Goal: Task Accomplishment & Management: Use online tool/utility

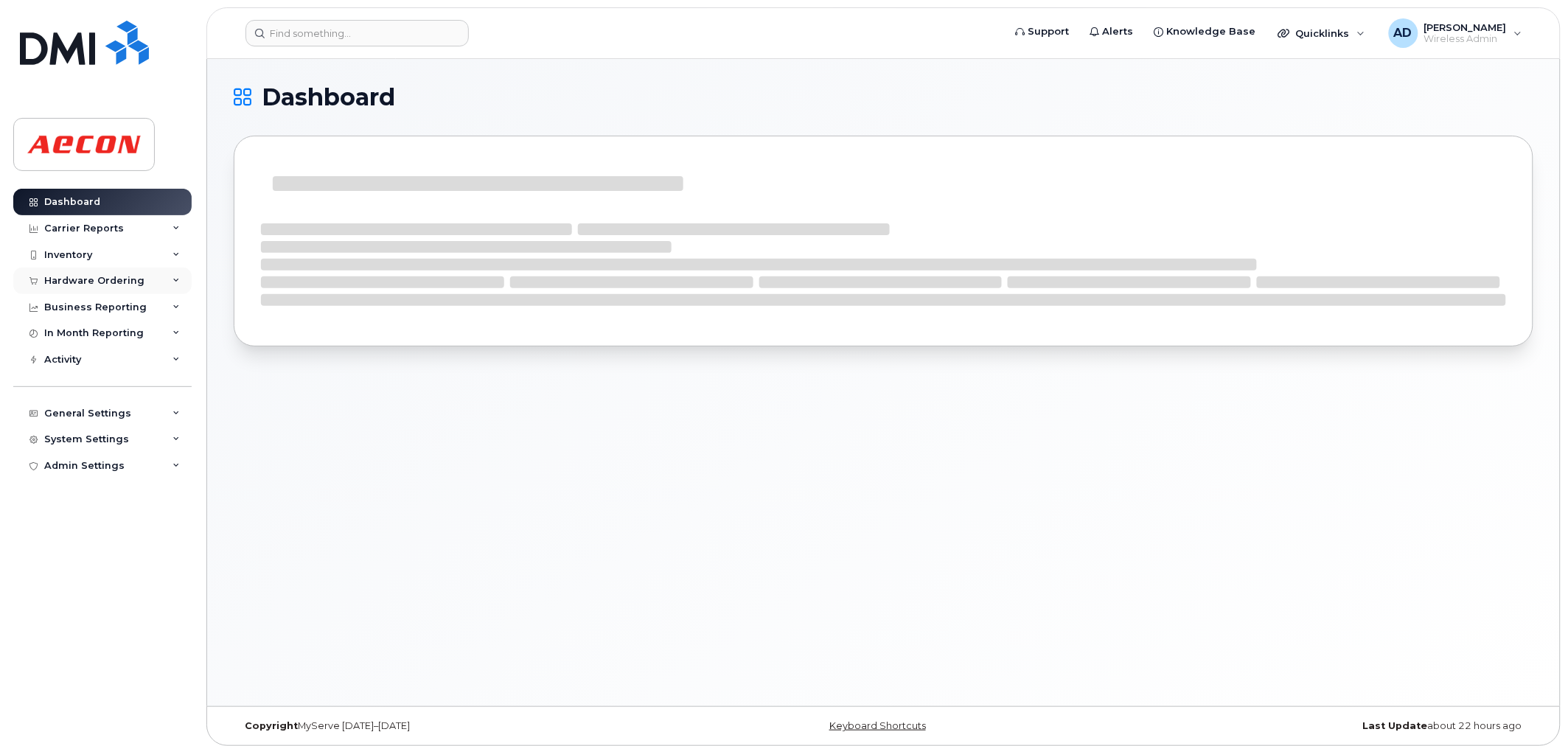
click at [127, 276] on div "Hardware Ordering" at bounding box center [94, 281] width 100 height 12
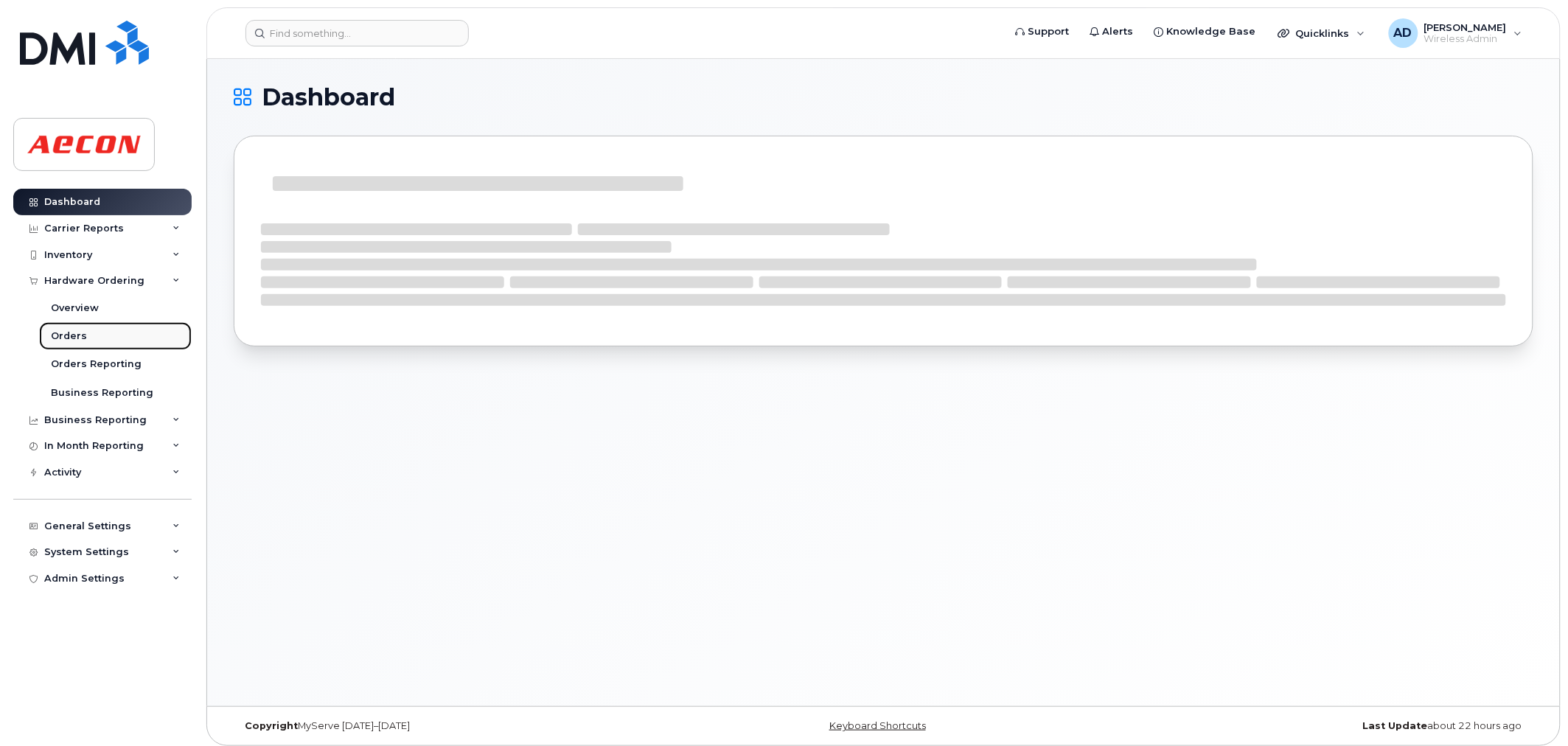
click at [92, 333] on link "Orders" at bounding box center [115, 336] width 152 height 28
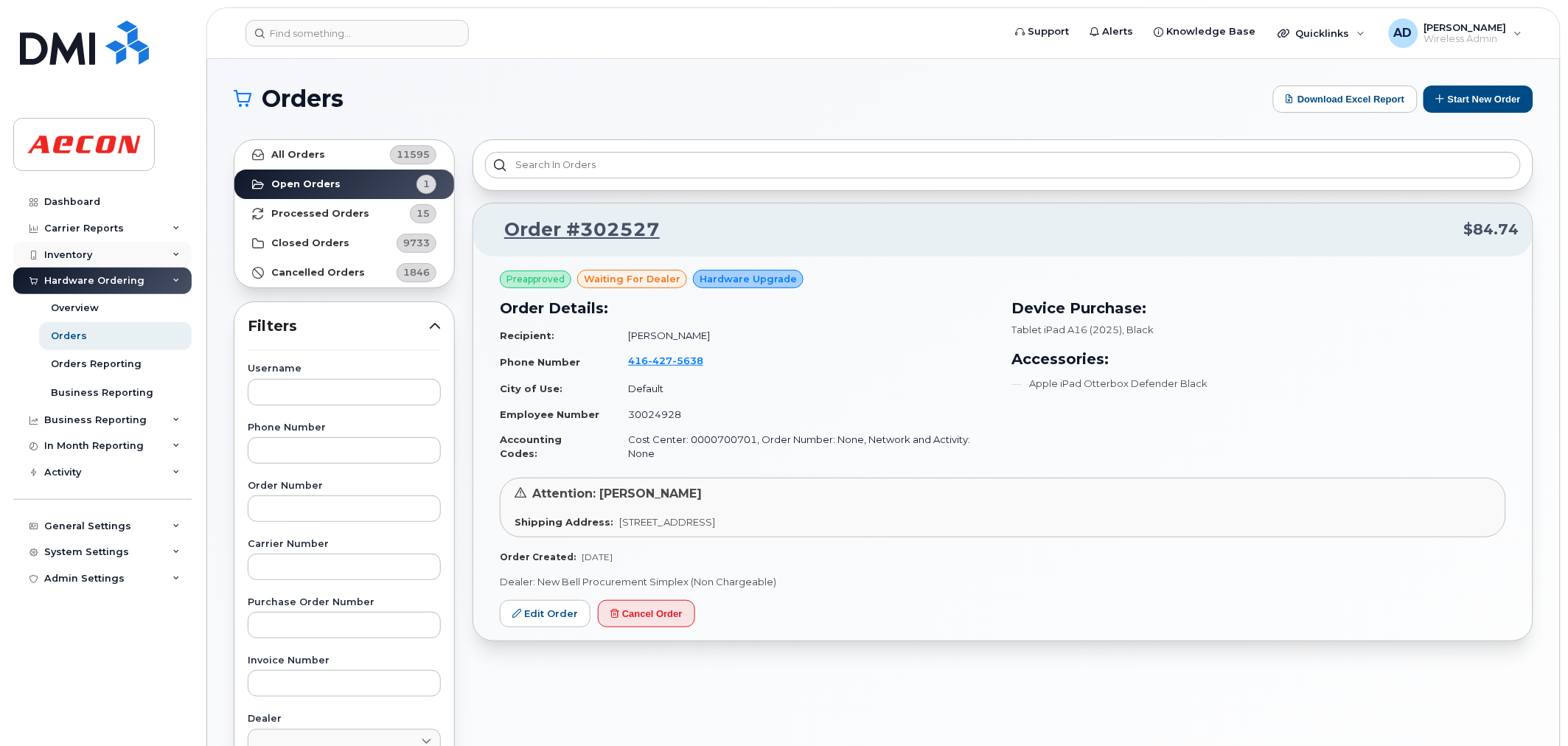
click at [86, 253] on div "Inventory" at bounding box center [68, 255] width 48 height 12
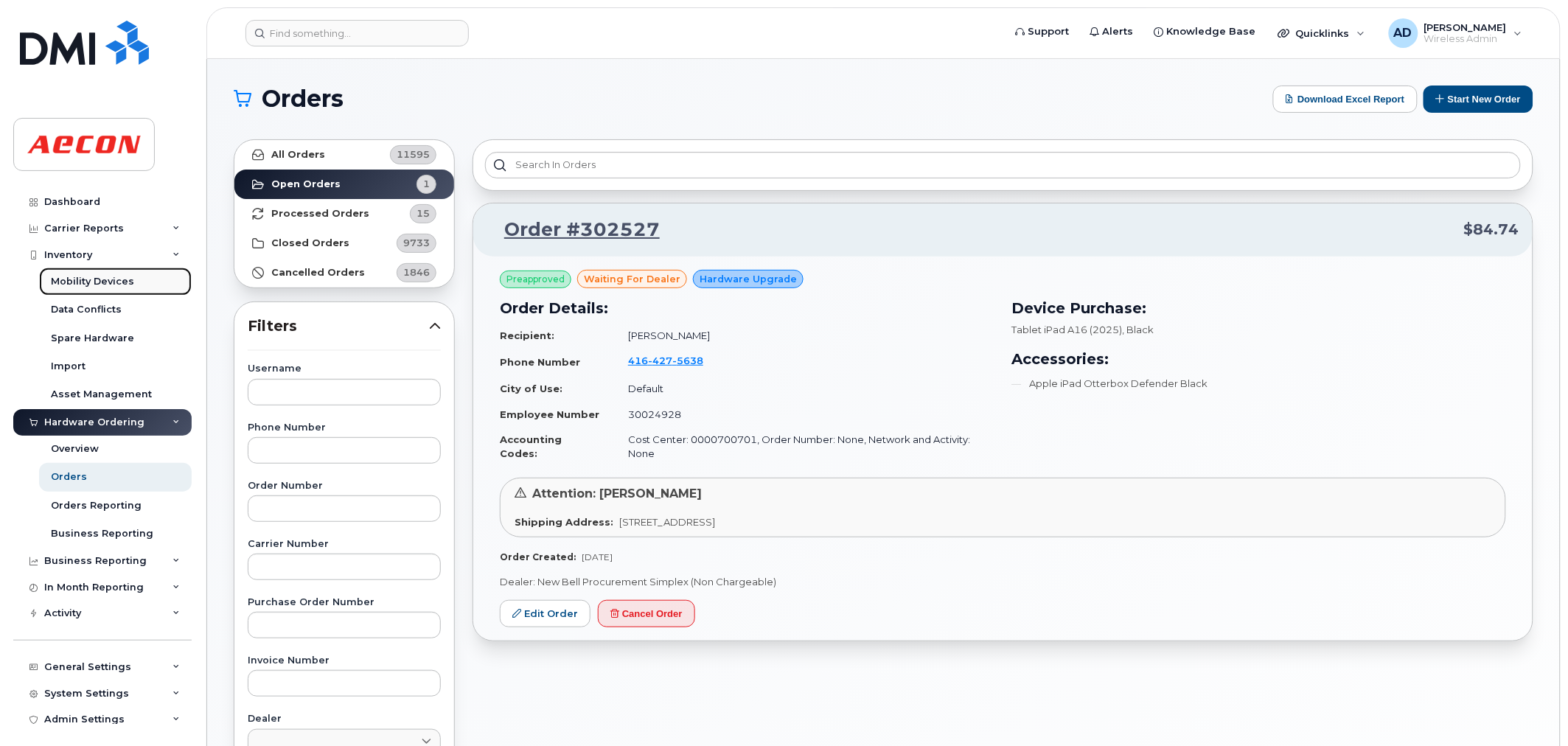
click at [83, 281] on div "Mobility Devices" at bounding box center [92, 281] width 83 height 13
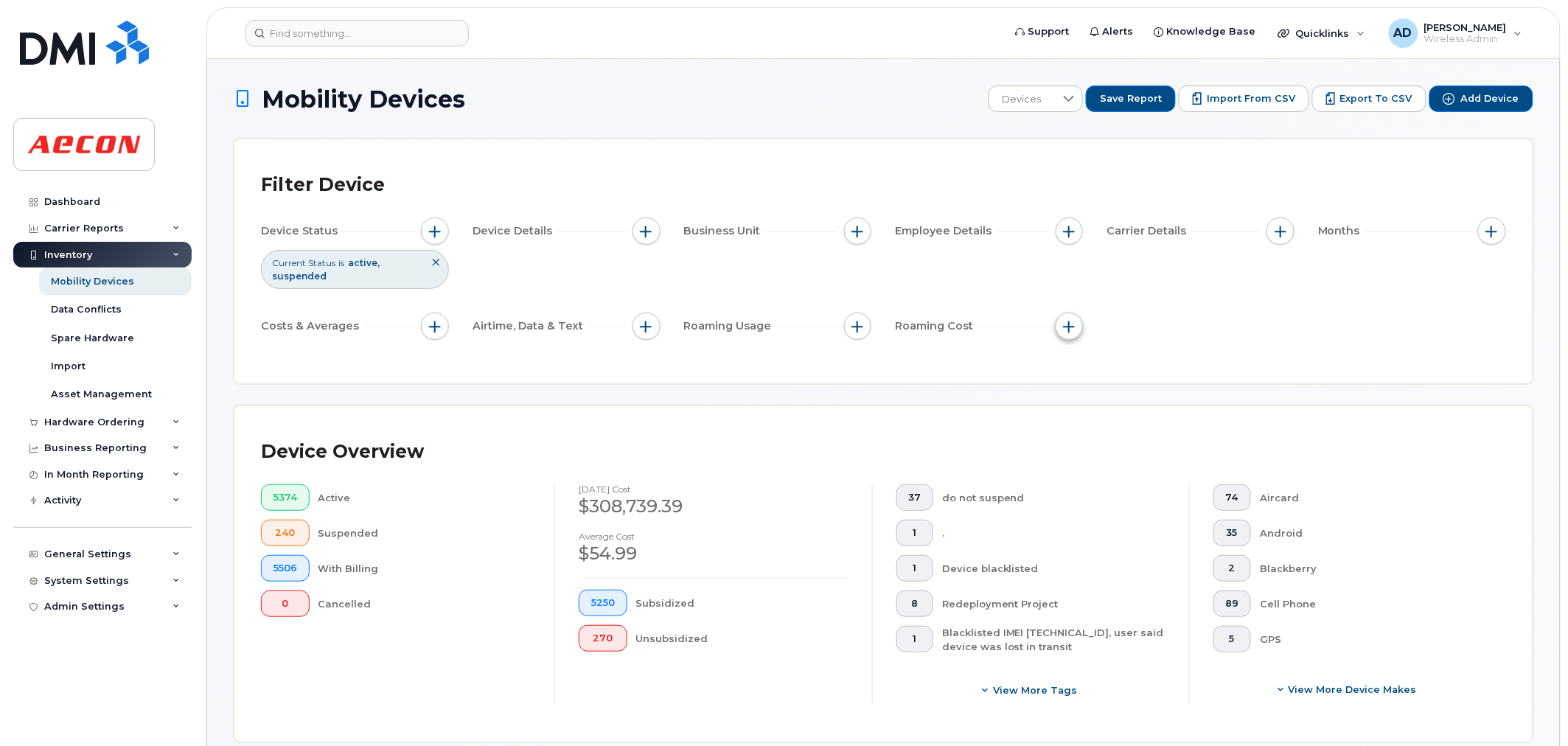
click at [1070, 318] on button "button" at bounding box center [1070, 327] width 28 height 28
click at [1070, 465] on input "US Roaming Days Cost" at bounding box center [1072, 463] width 12 height 12
checkbox input "true"
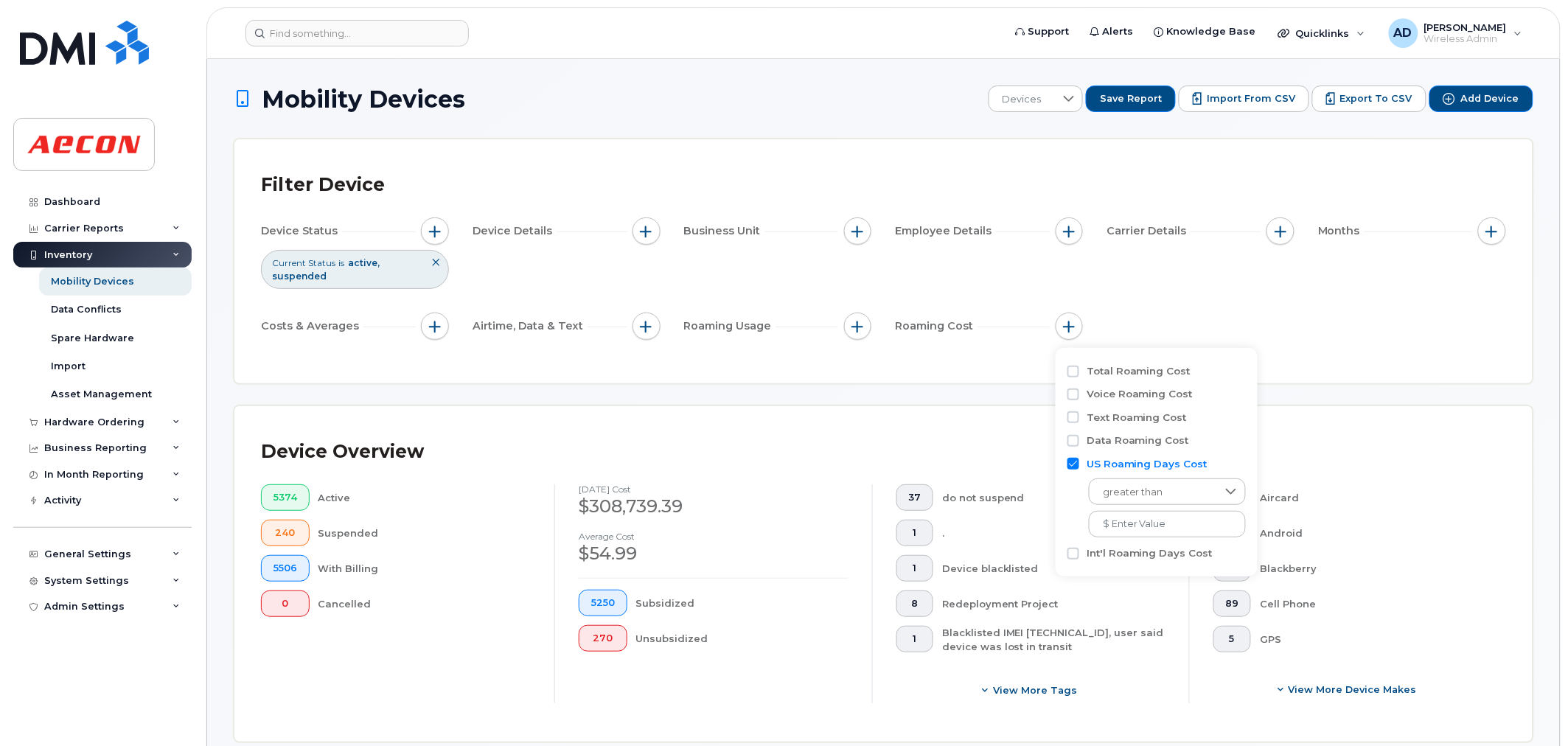
click at [1238, 325] on div "Device Status Current Status is active suspended Device Details Business Unit E…" at bounding box center [883, 281] width 1245 height 128
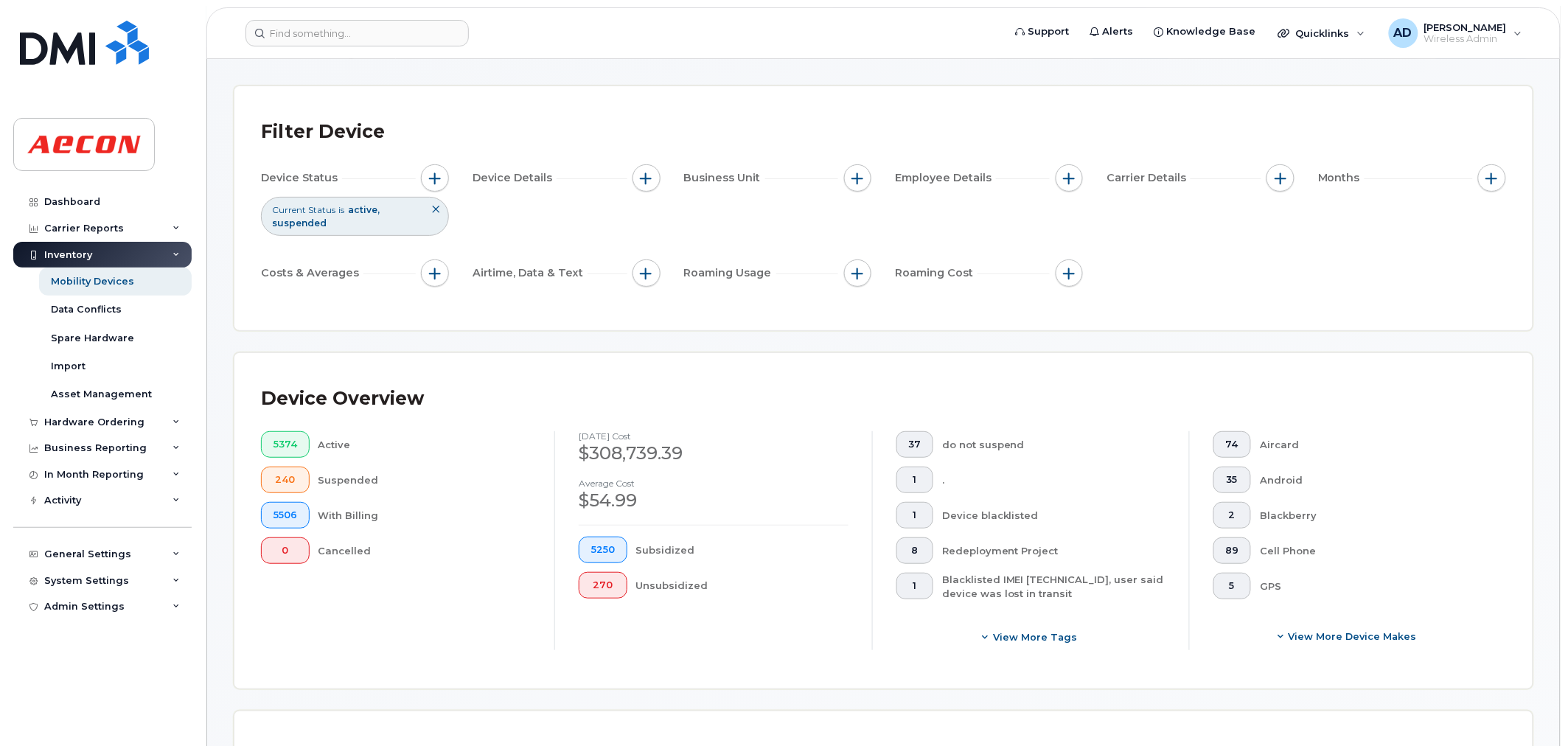
scroll to position [81, 0]
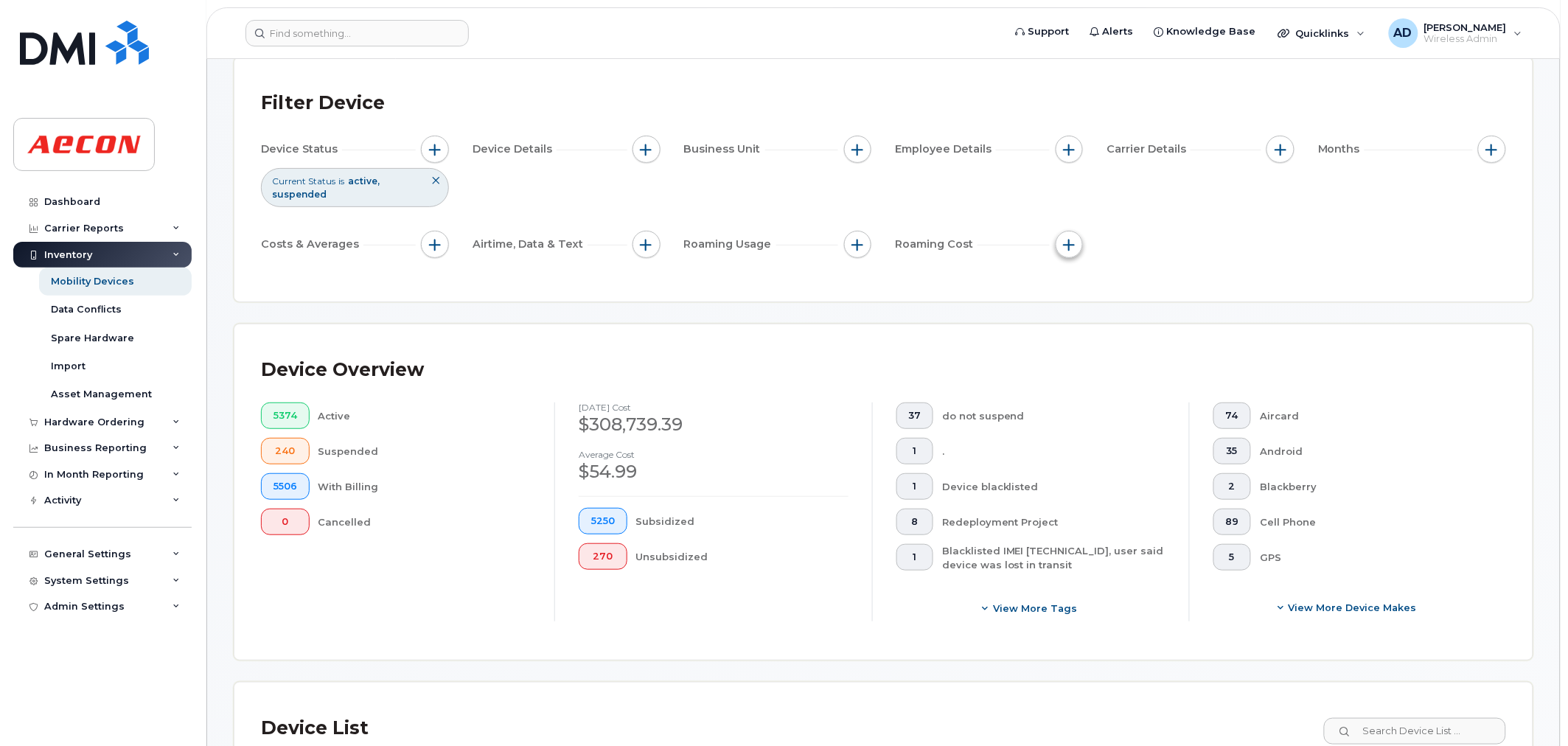
click at [1071, 250] on button "button" at bounding box center [1070, 245] width 28 height 28
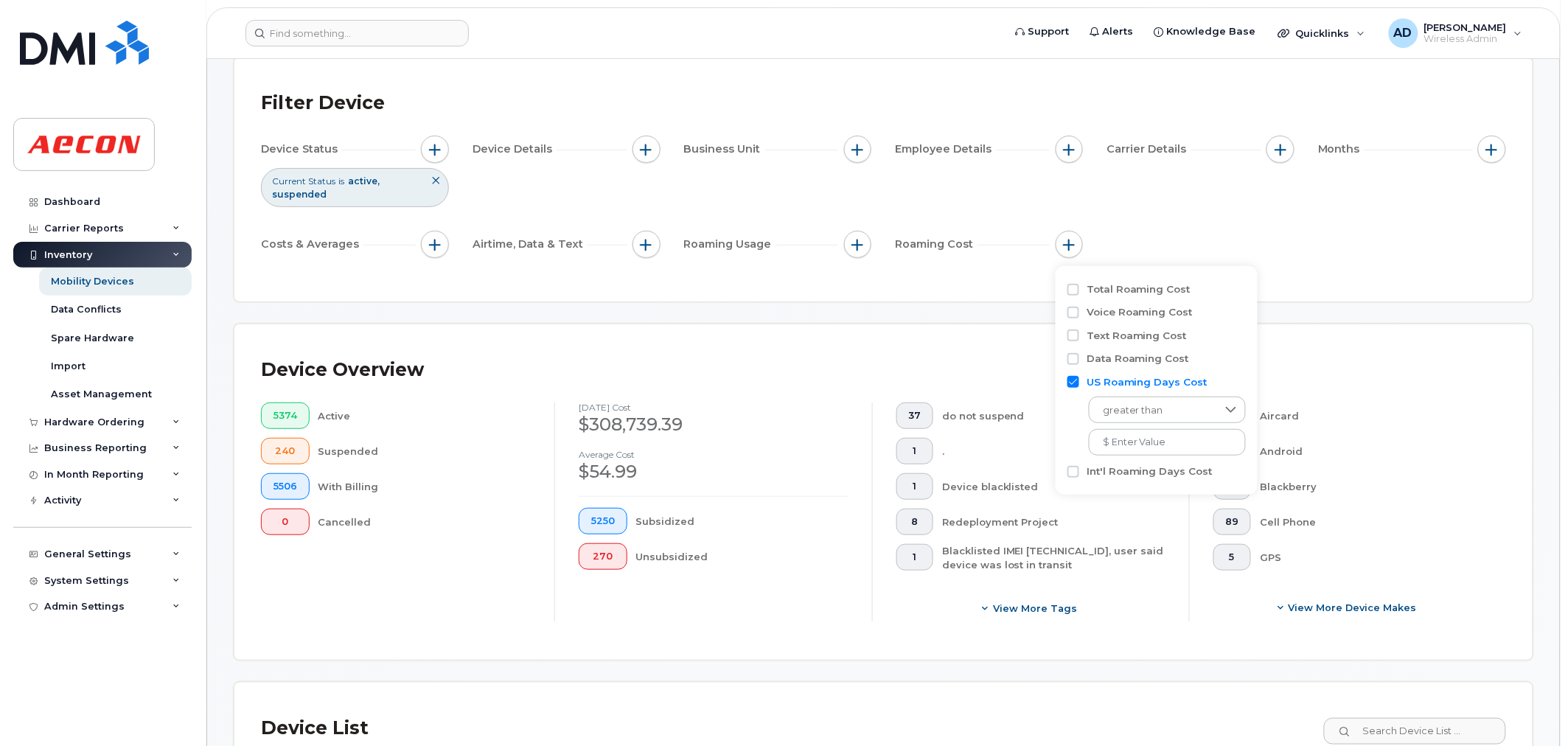
click at [1345, 248] on div "Device Status Current Status is active suspended Device Details Business Unit E…" at bounding box center [883, 199] width 1245 height 128
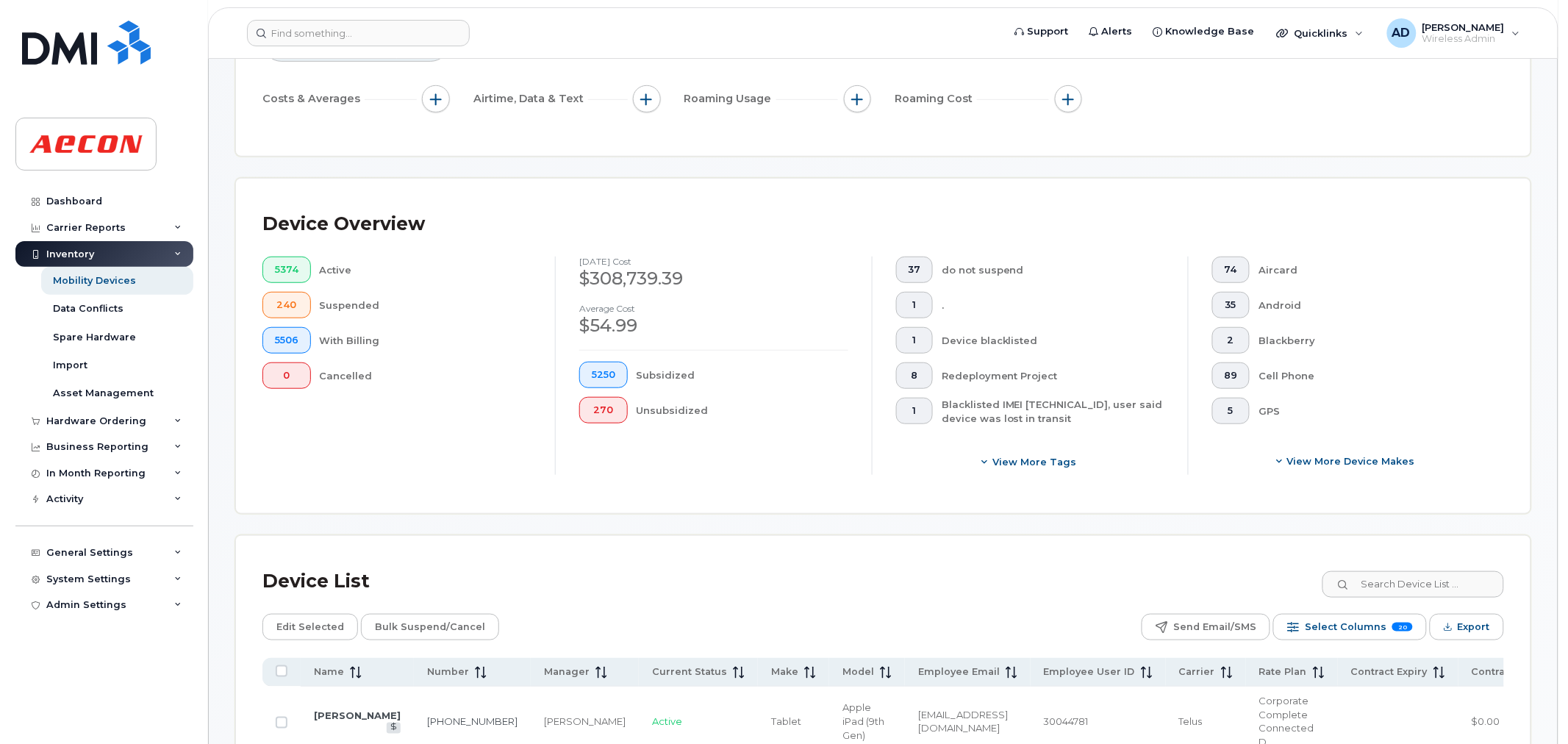
scroll to position [490, 0]
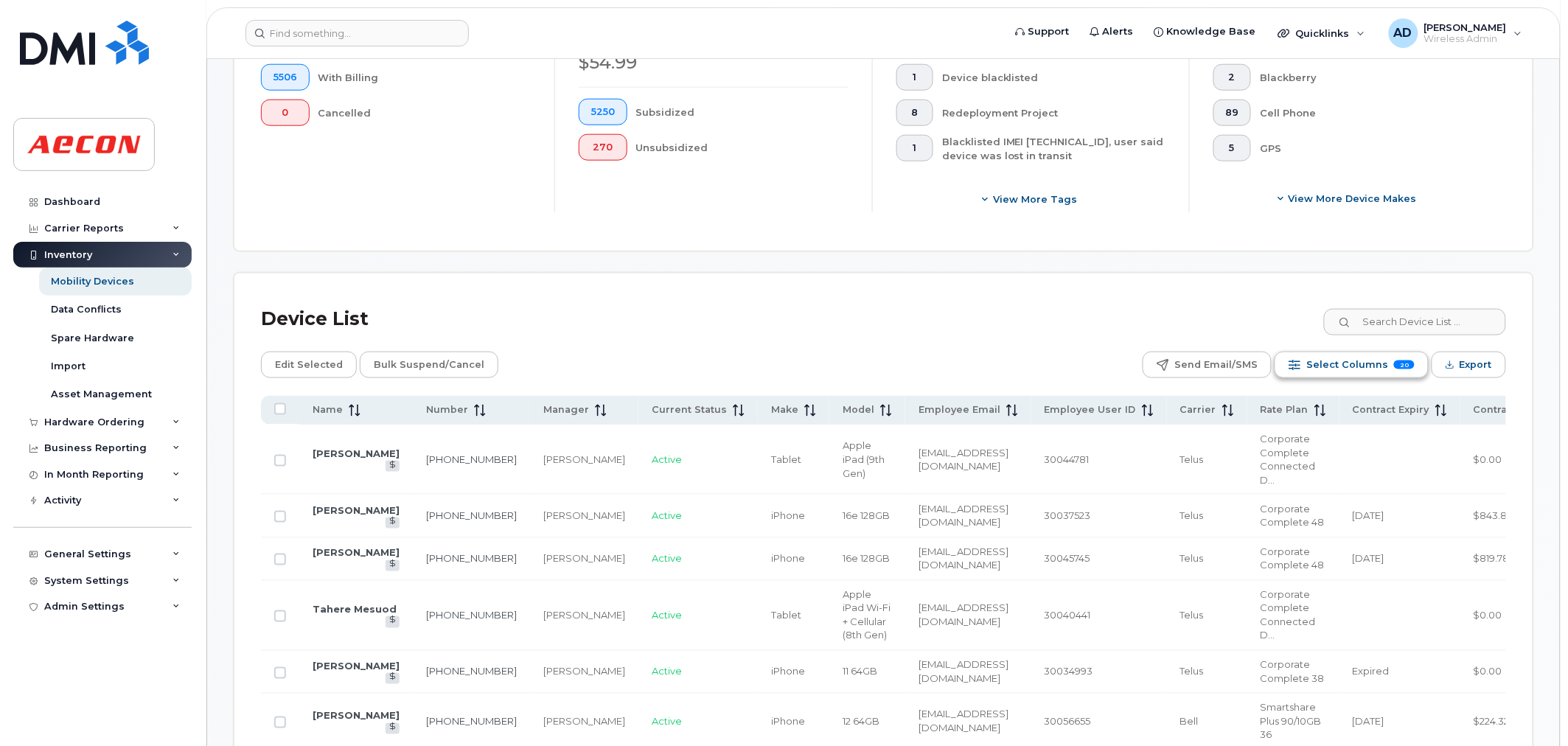
click at [1297, 372] on button "Select Columns 20" at bounding box center [1351, 365] width 154 height 27
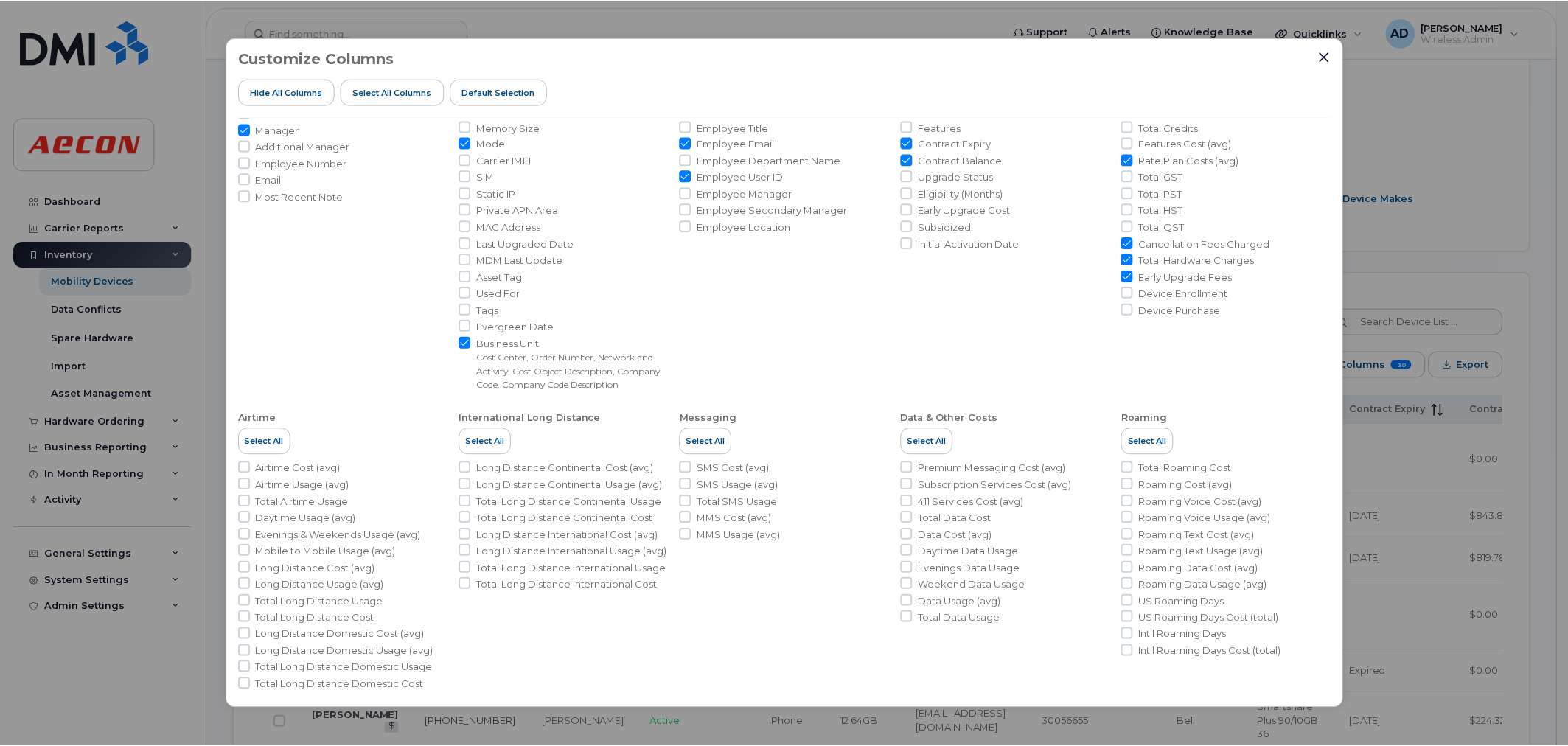
scroll to position [122, 0]
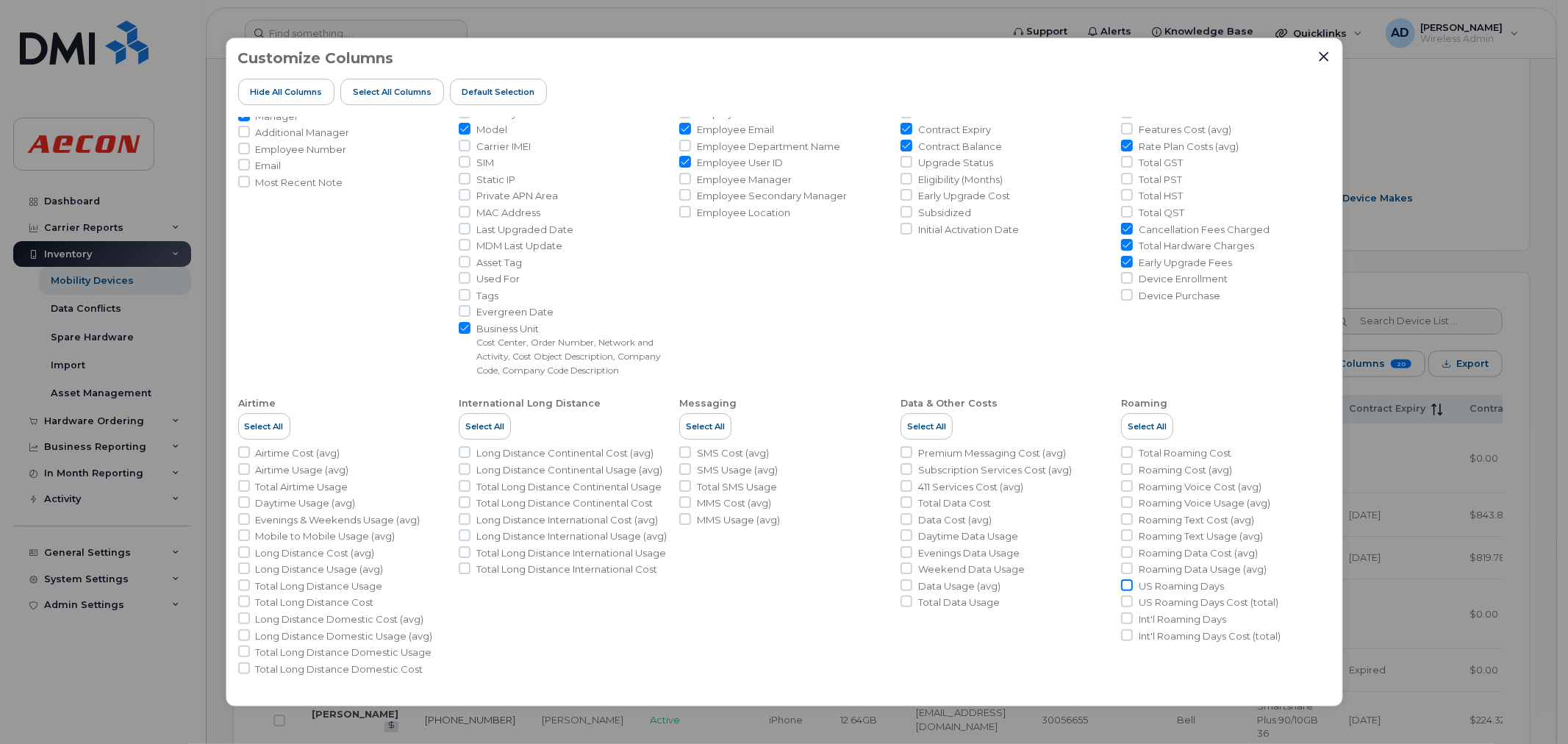
click at [1129, 586] on input "US Roaming Days" at bounding box center [1126, 584] width 11 height 11
checkbox input "true"
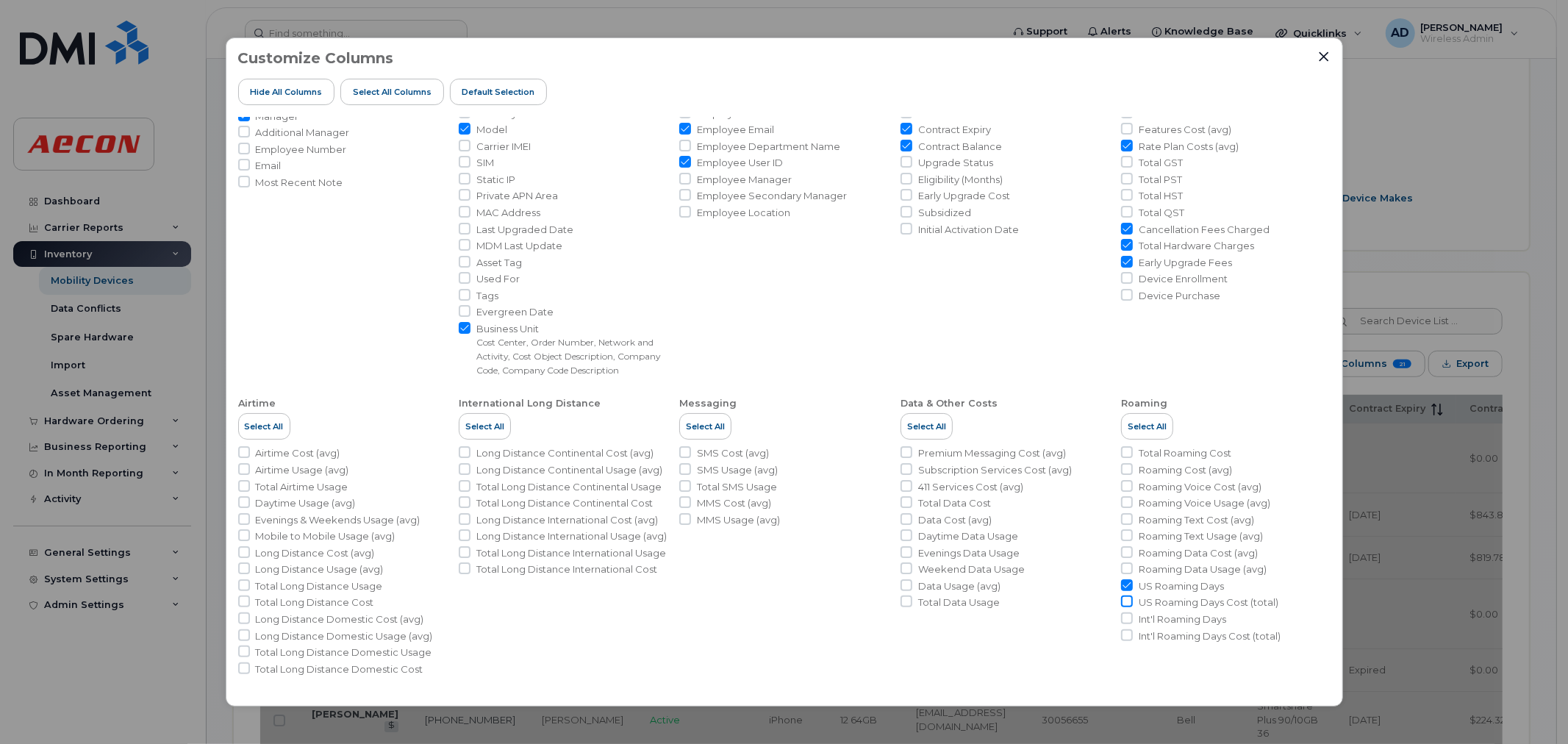
click at [1125, 601] on input "US Roaming Days Cost (total)" at bounding box center [1126, 601] width 11 height 11
checkbox input "true"
click at [1327, 53] on icon "Close" at bounding box center [1324, 56] width 11 height 11
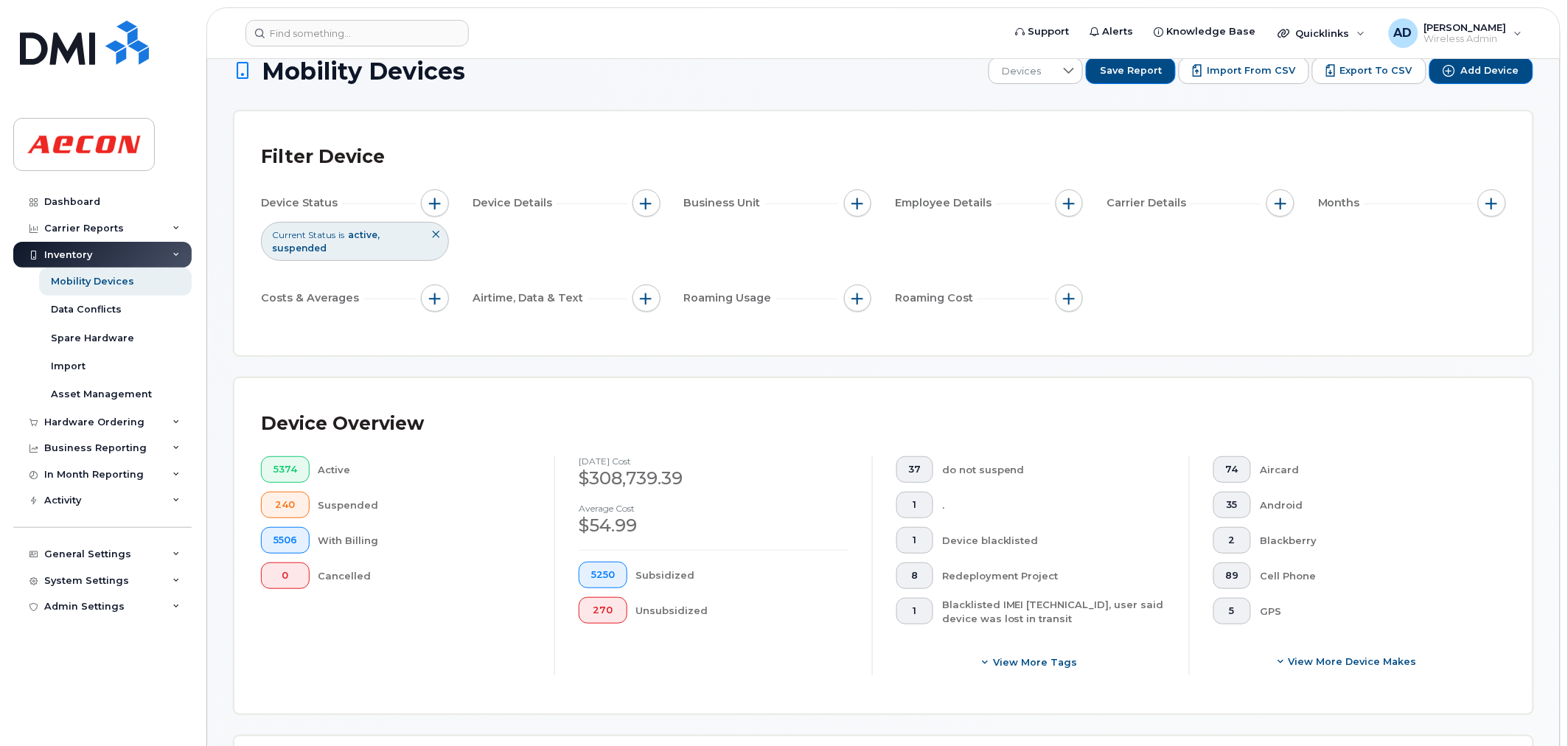
scroll to position [0, 0]
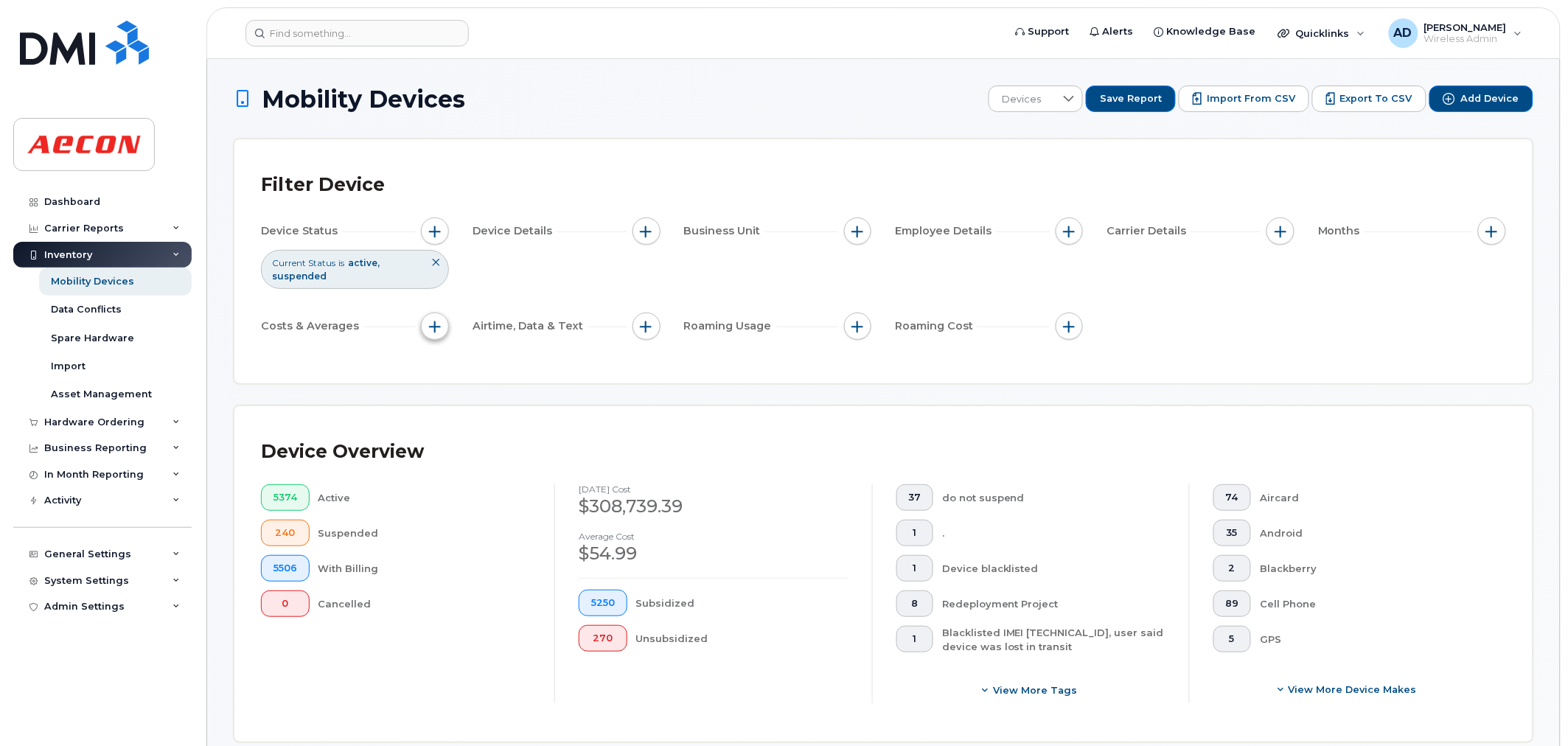
click at [440, 327] on span "button" at bounding box center [434, 326] width 12 height 12
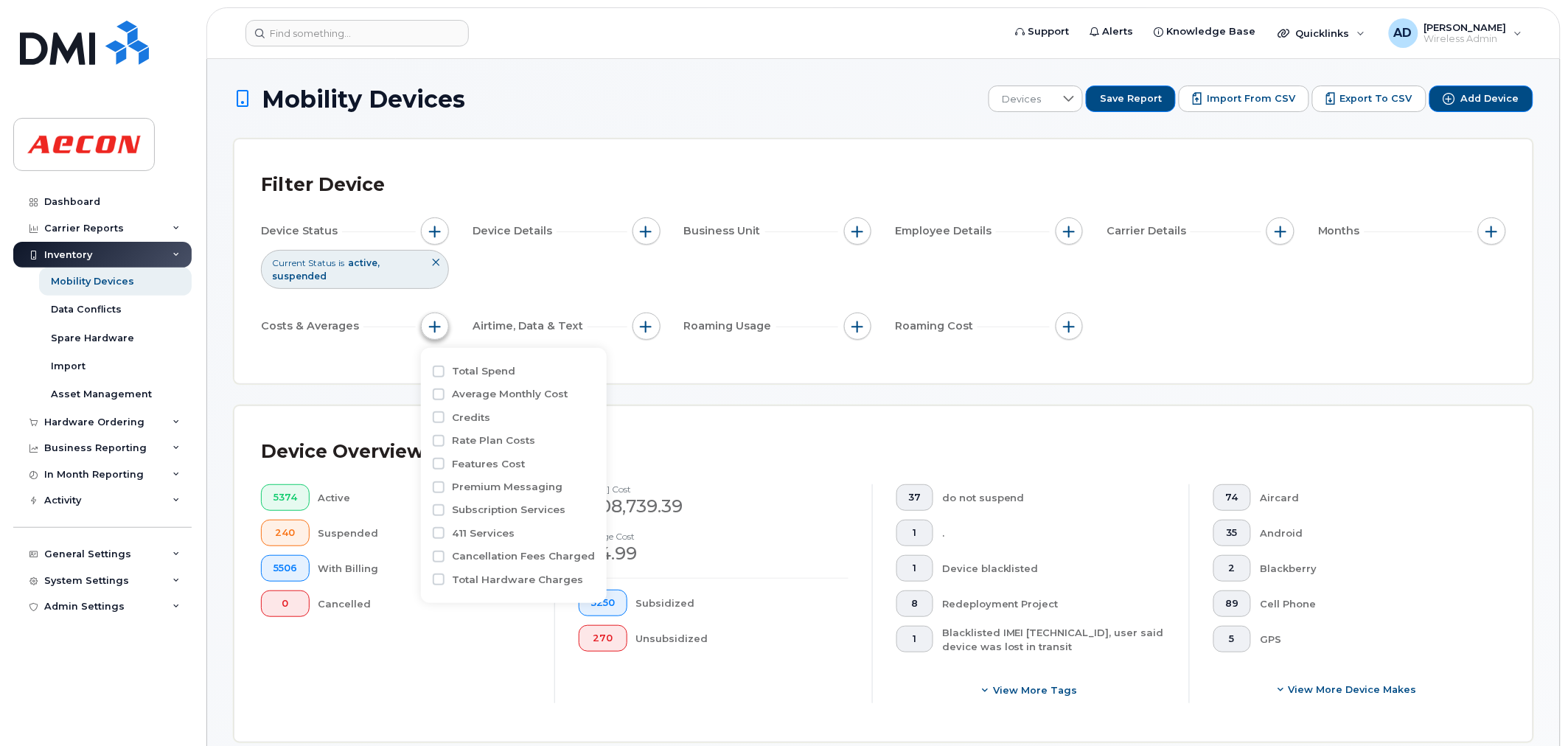
click at [440, 327] on span "button" at bounding box center [434, 326] width 12 height 12
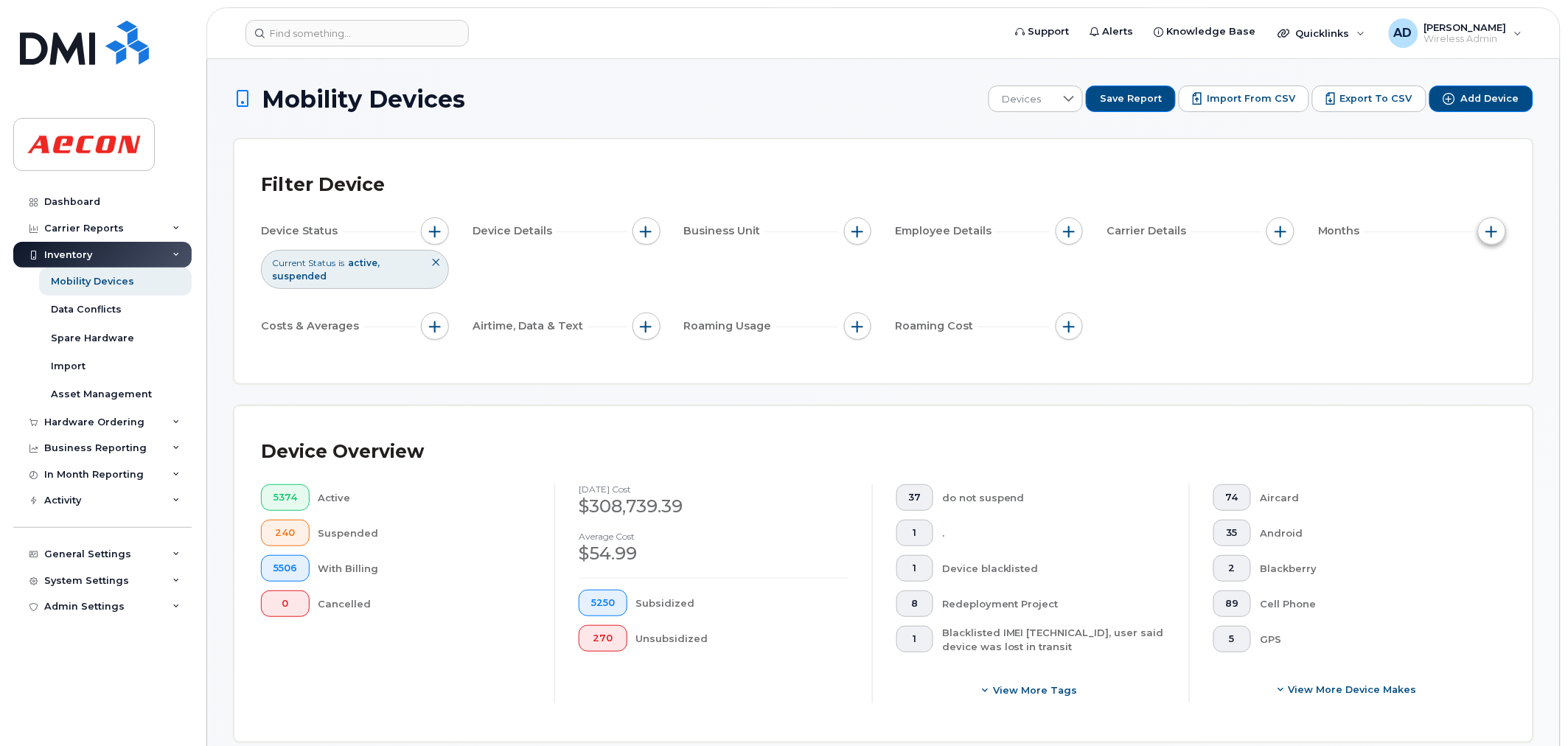
click at [1496, 235] on span "button" at bounding box center [1491, 231] width 12 height 12
click at [1449, 281] on label "Billing Cycle" at bounding box center [1464, 276] width 65 height 14
click at [1424, 281] on input "Billing Cycle" at bounding box center [1418, 275] width 12 height 12
checkbox input "true"
drag, startPoint x: 1464, startPoint y: 319, endPoint x: 1461, endPoint y: 330, distance: 11.4
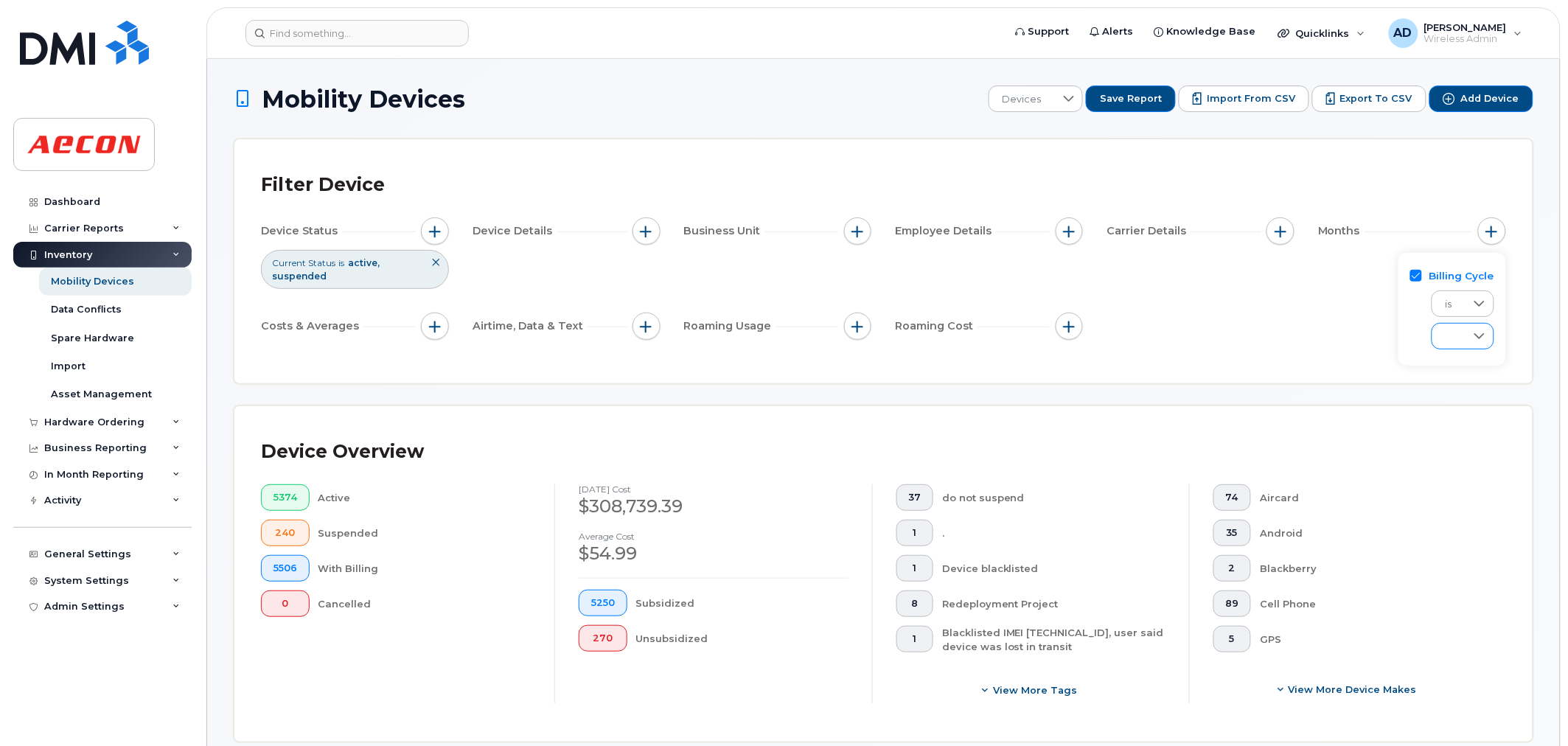
click at [1464, 320] on div "is" at bounding box center [1452, 316] width 84 height 66
click at [1461, 334] on span at bounding box center [1449, 338] width 32 height 27
click at [1485, 300] on icon at bounding box center [1479, 304] width 12 height 12
click at [1482, 369] on span "custom range" at bounding box center [1479, 371] width 72 height 14
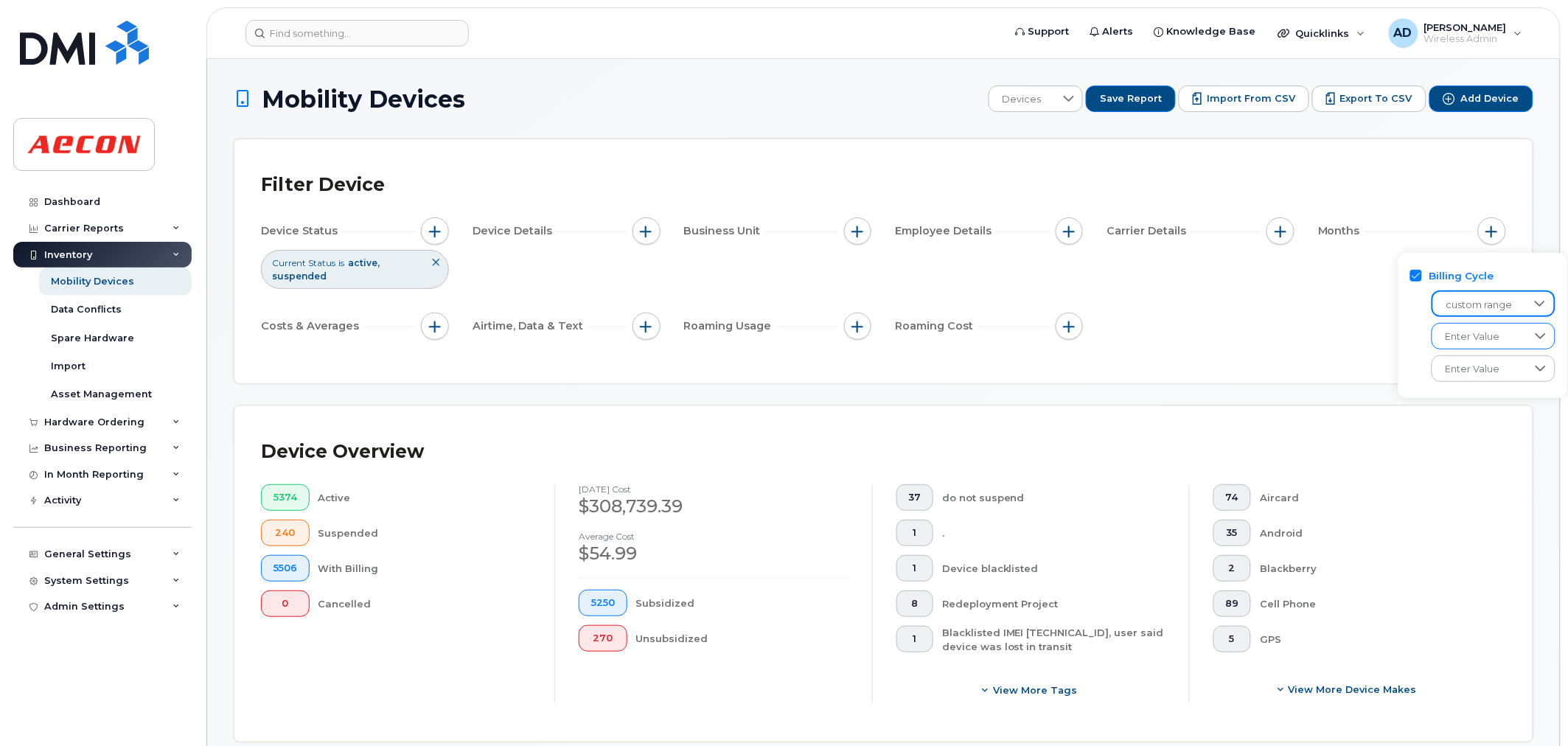
click at [1469, 336] on span "Enter Value" at bounding box center [1479, 337] width 95 height 27
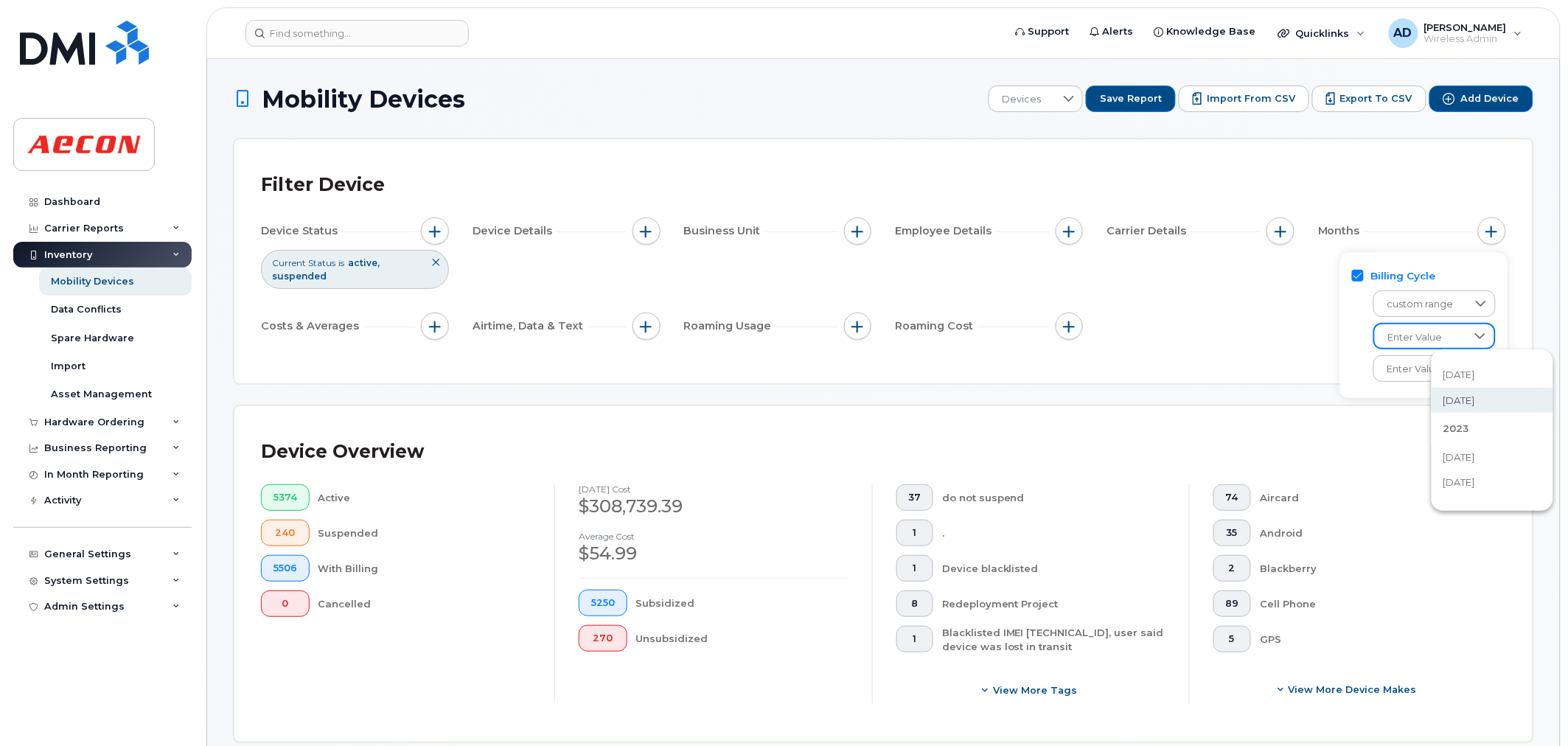
click at [1470, 394] on span "[DATE]" at bounding box center [1459, 401] width 32 height 14
click at [1436, 366] on span "Enter Value" at bounding box center [1420, 369] width 93 height 27
click at [1417, 461] on span "[DATE]" at bounding box center [1401, 465] width 32 height 14
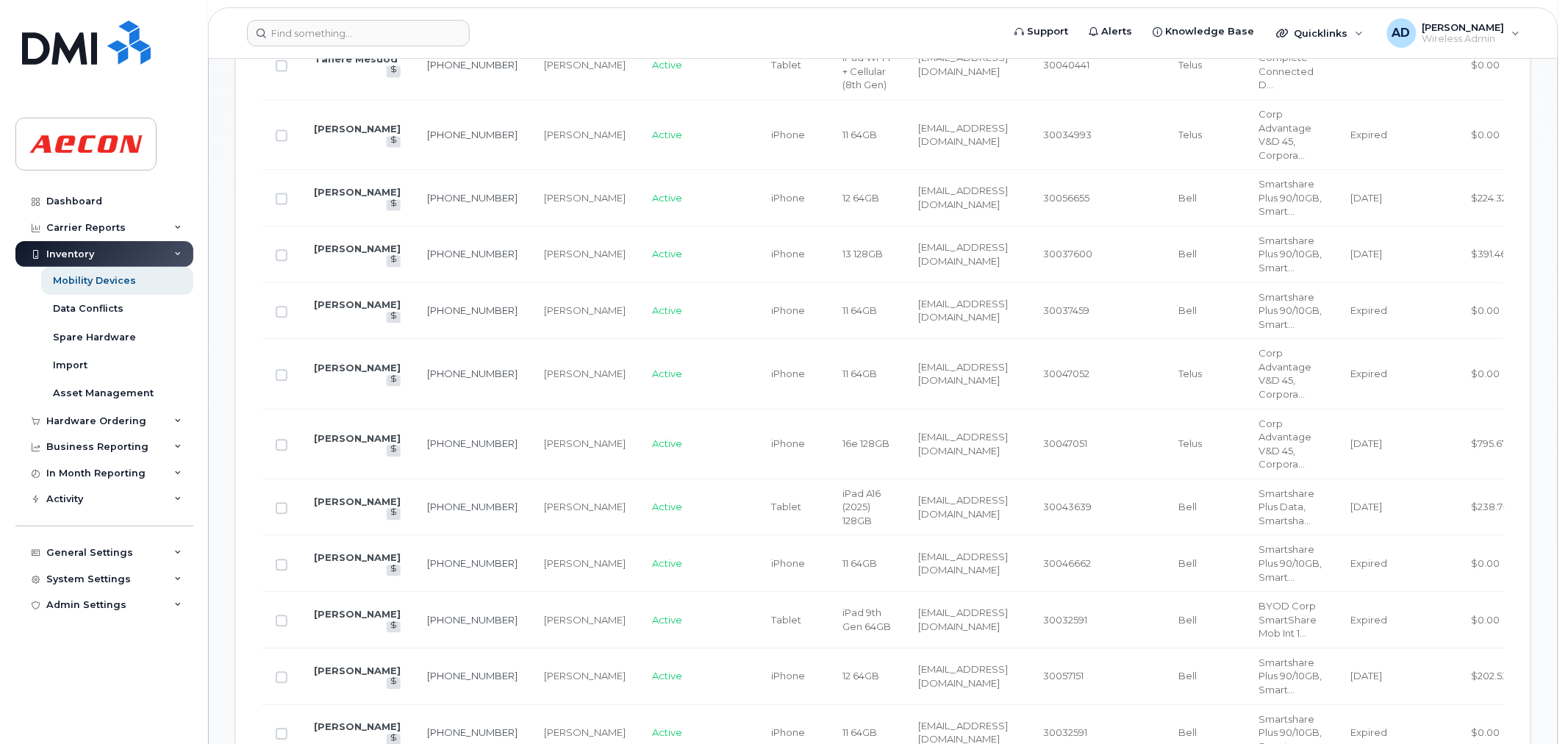
scroll to position [571, 0]
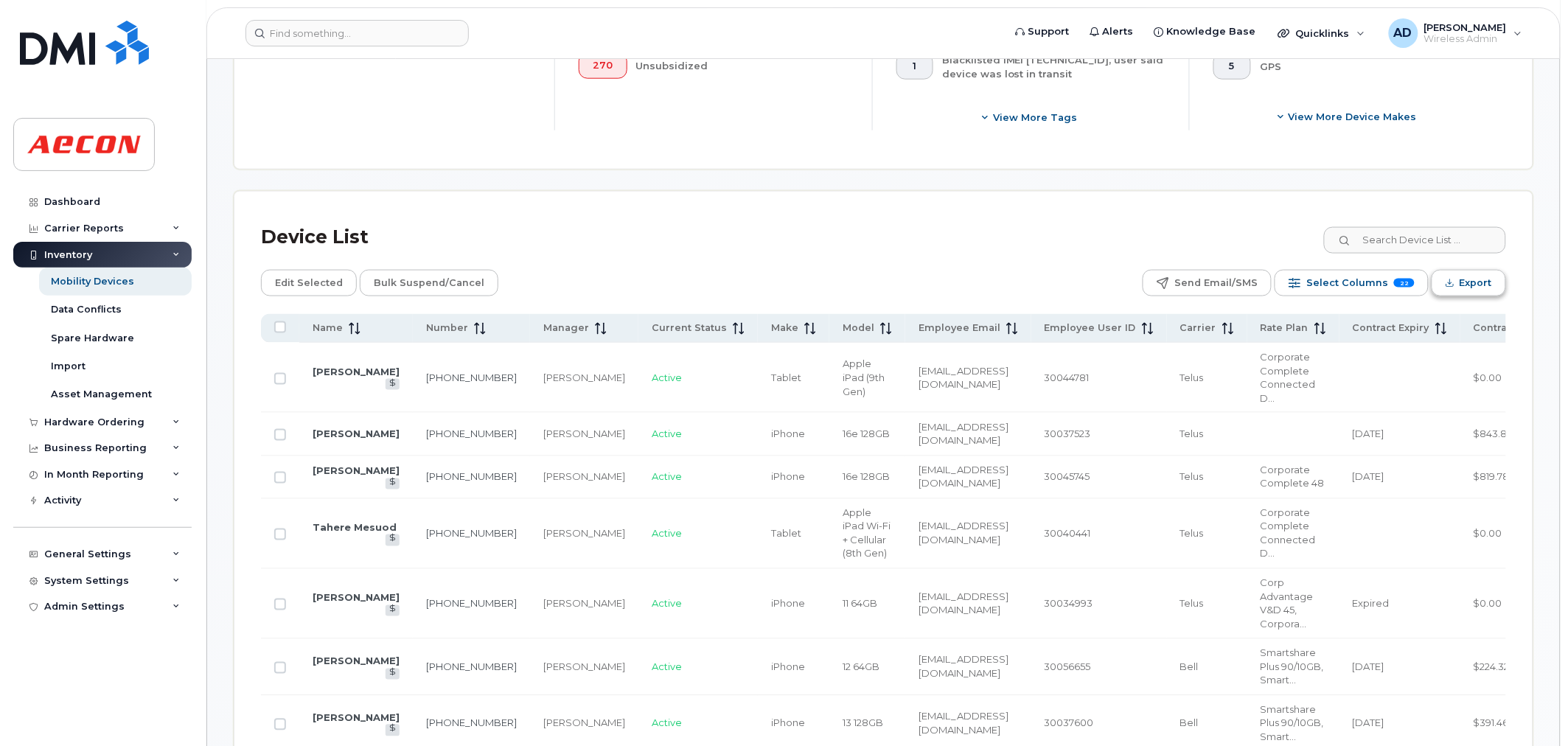
click at [1459, 273] on span "Export" at bounding box center [1475, 282] width 33 height 22
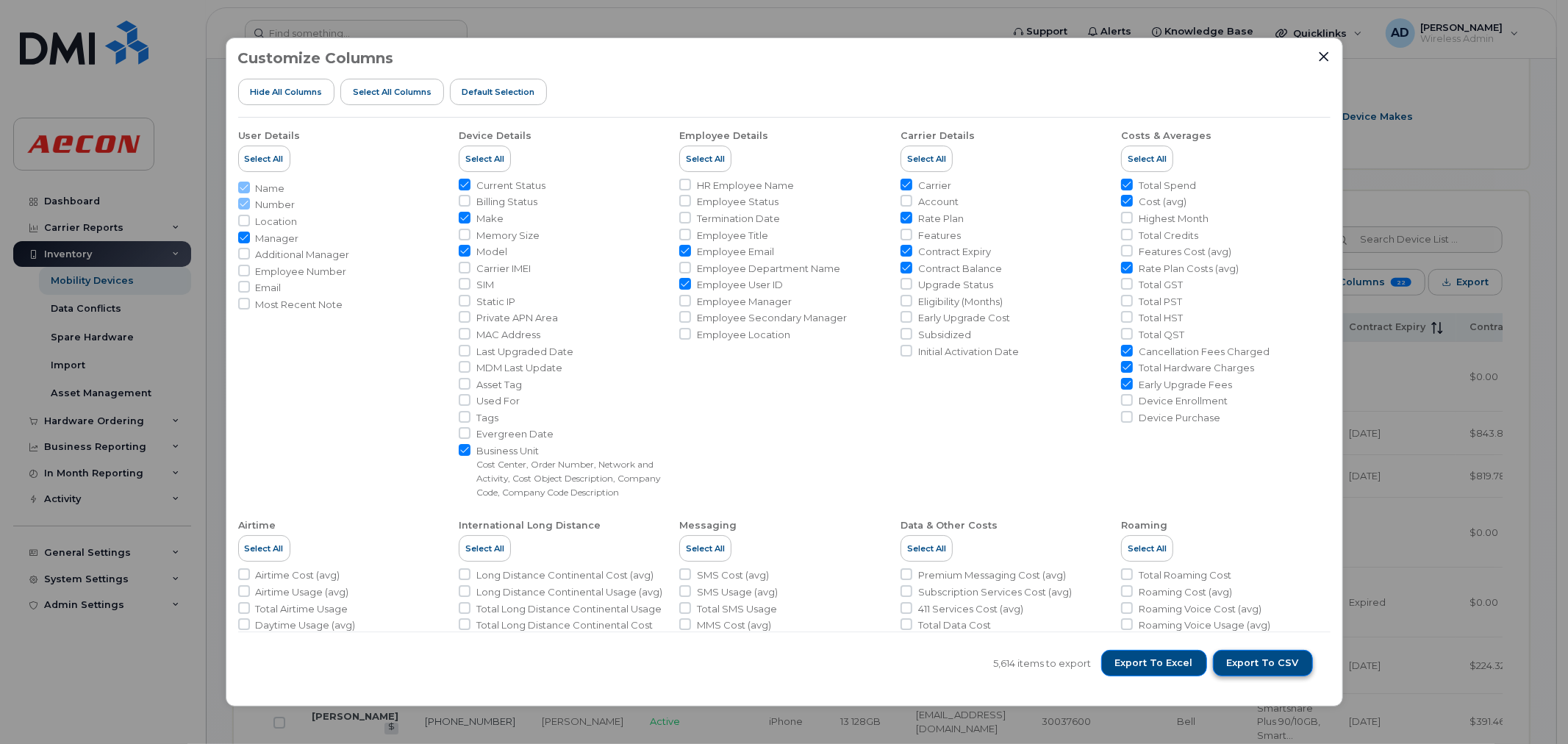
click at [1276, 665] on span "Export to CSV" at bounding box center [1263, 663] width 72 height 13
